Goal: Task Accomplishment & Management: Manage account settings

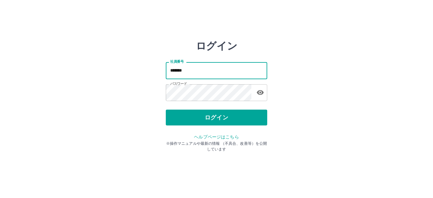
click at [154, 76] on div "ログイン 社員番号 ******* 社員番号 パスワード パスワード ログイン ヘルプページはこちら ※操作マニュアルや最新の情報 （不具合、改善等）を公開し…" at bounding box center [216, 90] width 380 height 101
type input "*******"
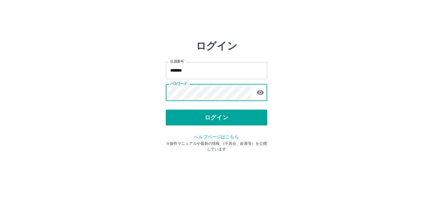
click at [165, 96] on div "ログイン 社員番号 ******* 社員番号 パスワード パスワード ログイン ヘルプページはこちら ※操作マニュアルや最新の情報 （不具合、改善等）を公開し…" at bounding box center [216, 90] width 380 height 101
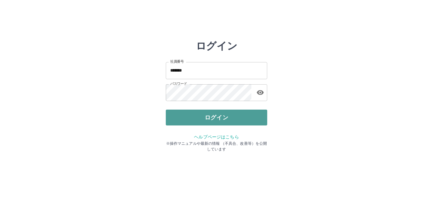
click at [200, 119] on button "ログイン" at bounding box center [216, 118] width 101 height 16
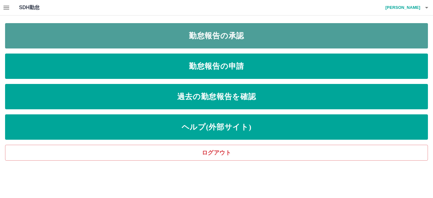
click at [177, 37] on link "勤怠報告の承認" at bounding box center [216, 35] width 422 height 25
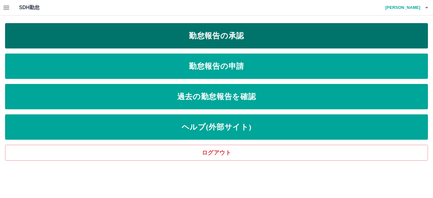
click at [177, 37] on link "勤怠報告の承認" at bounding box center [216, 35] width 422 height 25
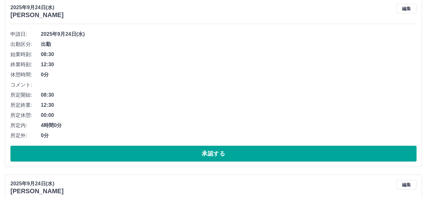
scroll to position [253, 0]
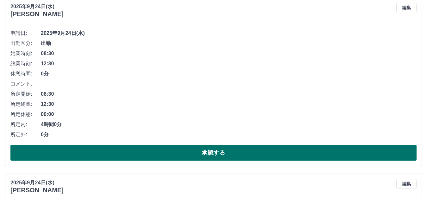
click at [150, 152] on button "承認する" at bounding box center [213, 153] width 406 height 16
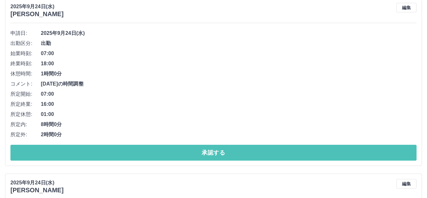
click at [142, 159] on button "承認する" at bounding box center [213, 153] width 406 height 16
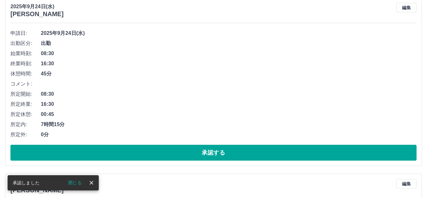
scroll to position [77, 0]
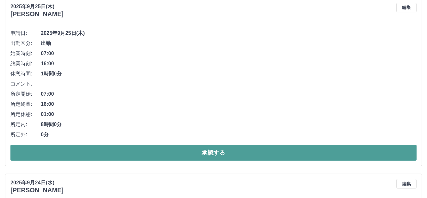
click at [142, 158] on button "承認する" at bounding box center [213, 153] width 406 height 16
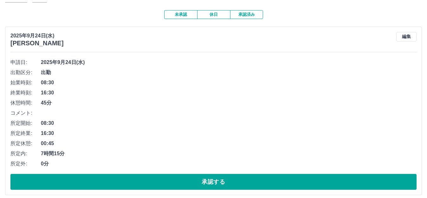
scroll to position [63, 0]
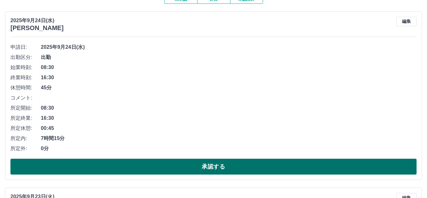
click at [166, 168] on button "承認する" at bounding box center [213, 167] width 406 height 16
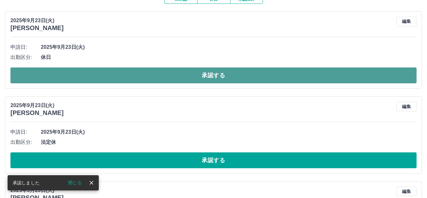
click at [151, 78] on button "承認する" at bounding box center [213, 75] width 406 height 16
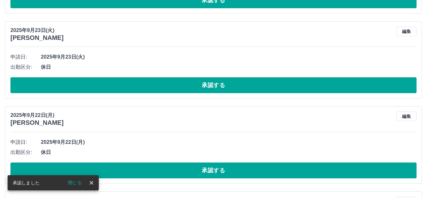
scroll to position [158, 0]
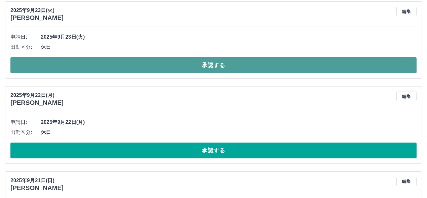
click at [118, 65] on button "承認する" at bounding box center [213, 65] width 406 height 16
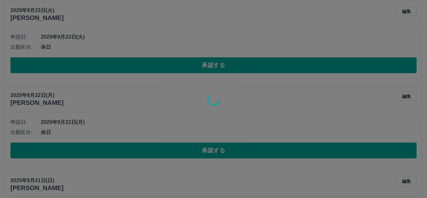
scroll to position [73, 0]
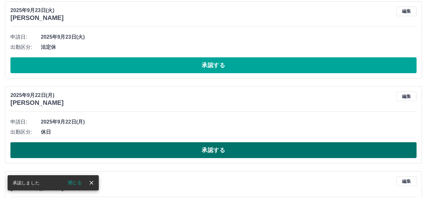
click at [111, 149] on button "承認する" at bounding box center [213, 150] width 406 height 16
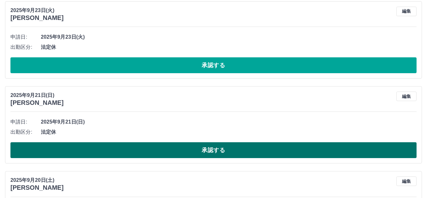
click at [113, 144] on button "承認する" at bounding box center [213, 150] width 406 height 16
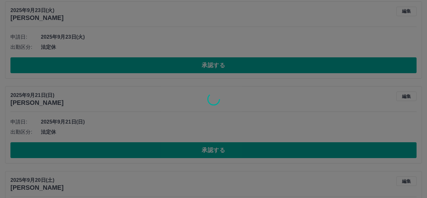
scroll to position [47, 0]
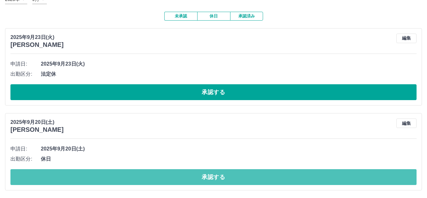
click at [113, 173] on button "承認する" at bounding box center [213, 177] width 406 height 16
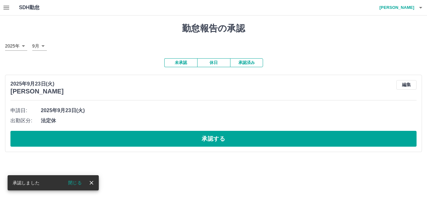
scroll to position [0, 0]
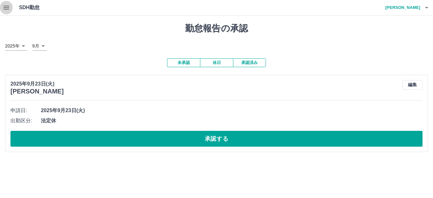
click at [6, 7] on icon "button" at bounding box center [7, 8] width 8 height 8
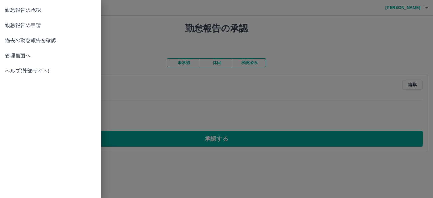
click at [19, 54] on span "管理画面へ" at bounding box center [50, 56] width 91 height 8
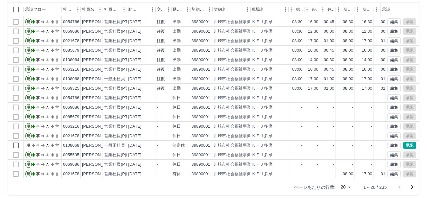
scroll to position [70, 0]
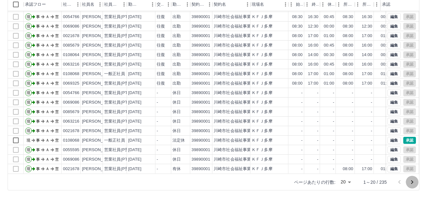
click at [413, 181] on icon "次のページへ" at bounding box center [413, 182] width 8 height 8
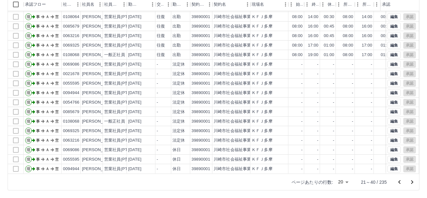
scroll to position [33, 0]
click at [412, 182] on icon "次のページへ" at bounding box center [413, 182] width 8 height 8
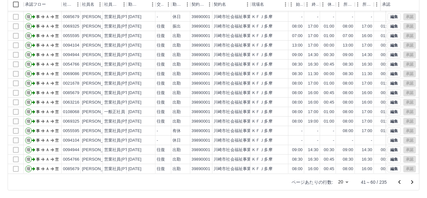
click at [411, 181] on icon "次のページへ" at bounding box center [413, 182] width 8 height 8
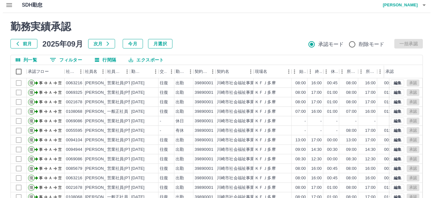
scroll to position [0, 0]
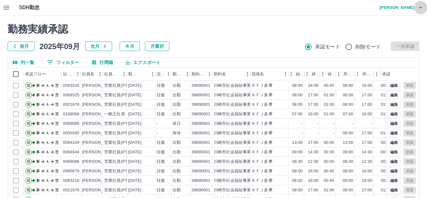
click at [422, 7] on icon "button" at bounding box center [421, 8] width 8 height 8
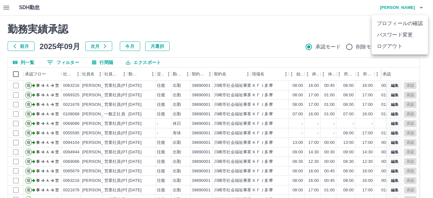
drag, startPoint x: 392, startPoint y: 46, endPoint x: 383, endPoint y: 41, distance: 10.6
click at [392, 45] on li "ログアウト" at bounding box center [399, 46] width 56 height 11
